Goal: Task Accomplishment & Management: Use online tool/utility

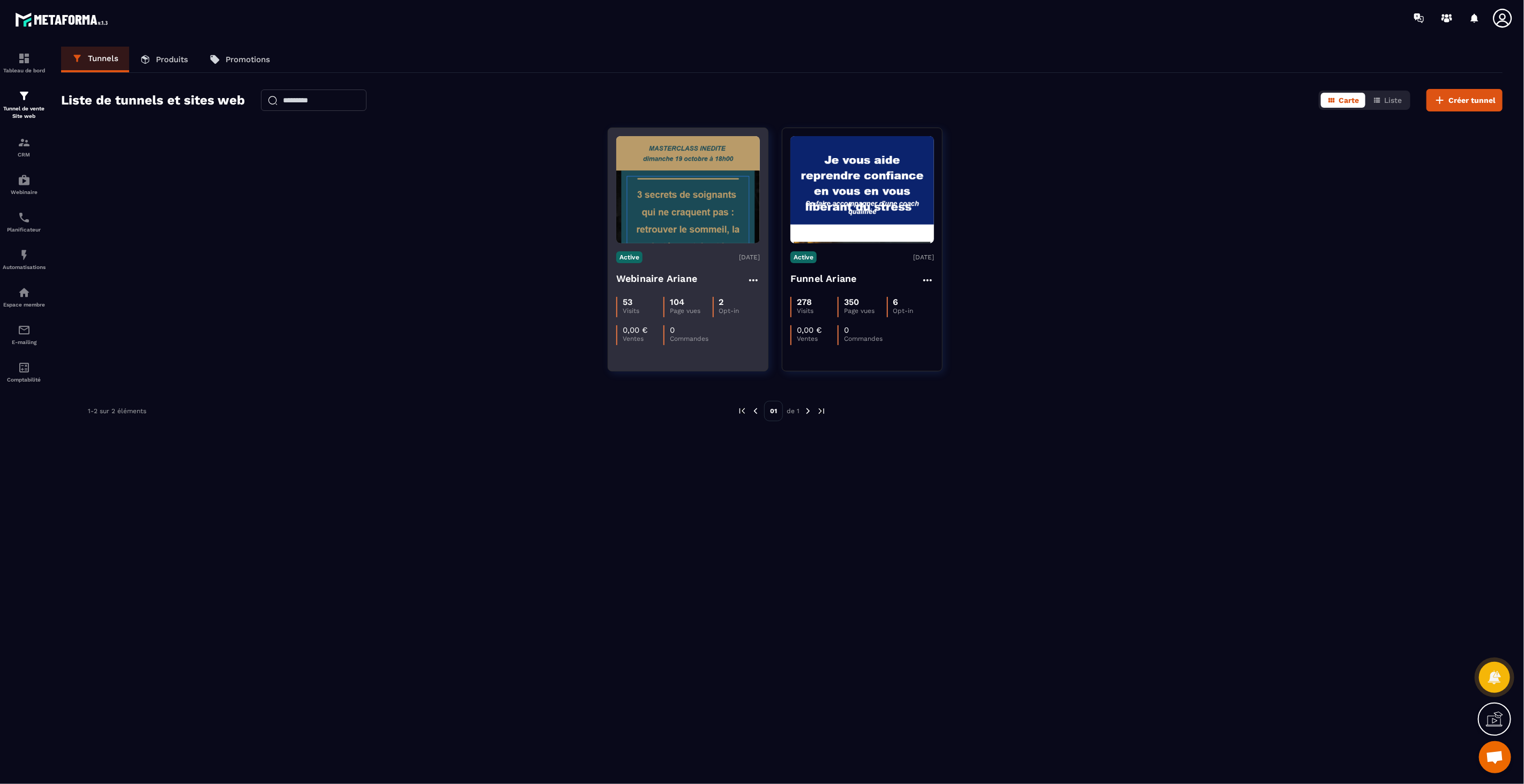
click at [715, 183] on img at bounding box center [688, 189] width 143 height 107
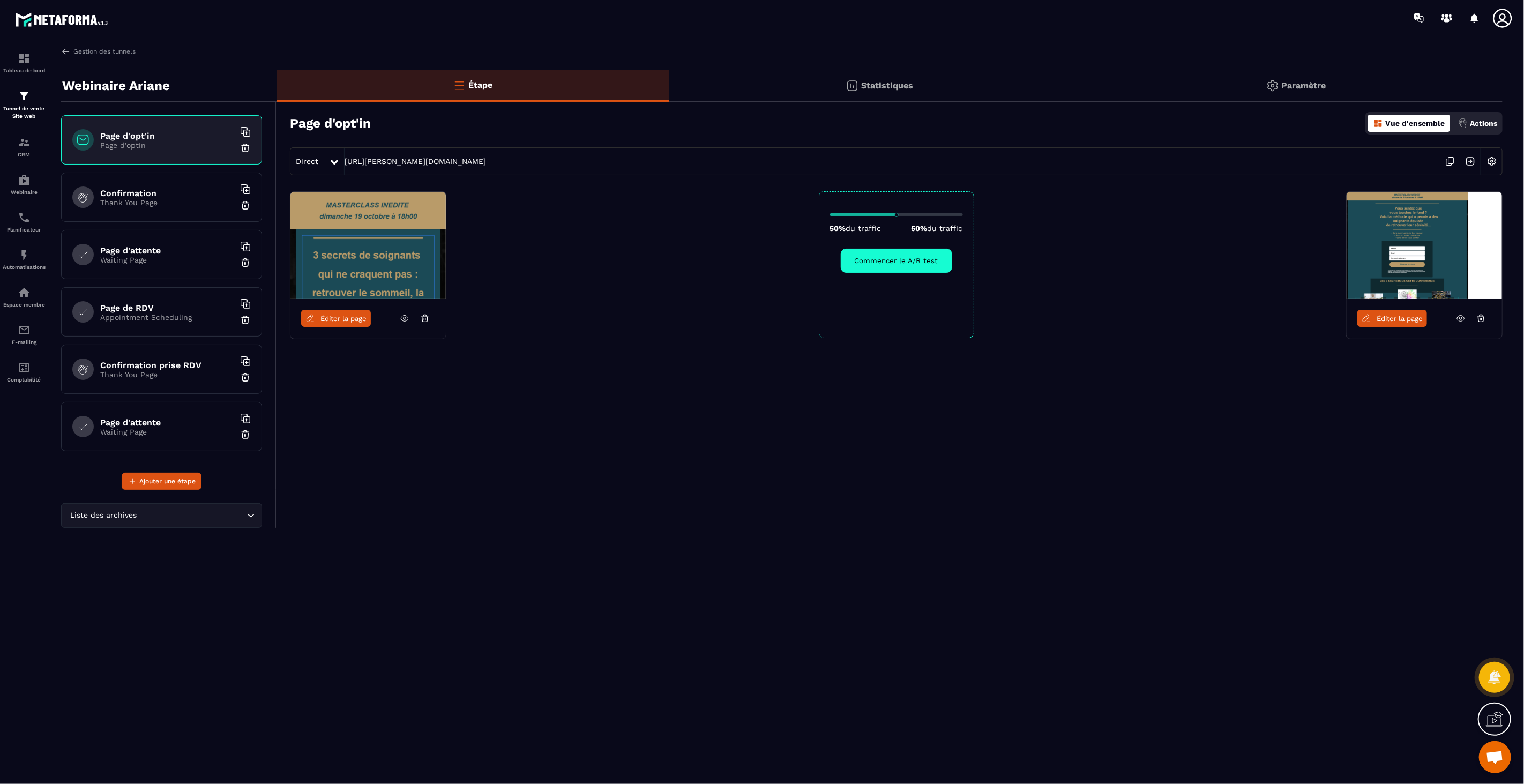
click at [1379, 322] on span "Éditer la page" at bounding box center [1399, 318] width 46 height 8
